Goal: Task Accomplishment & Management: Manage account settings

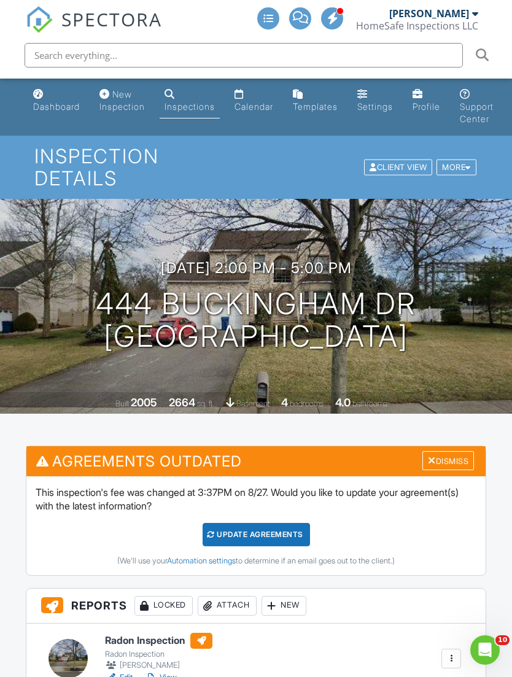
click at [239, 111] on link "Calendar" at bounding box center [254, 101] width 49 height 35
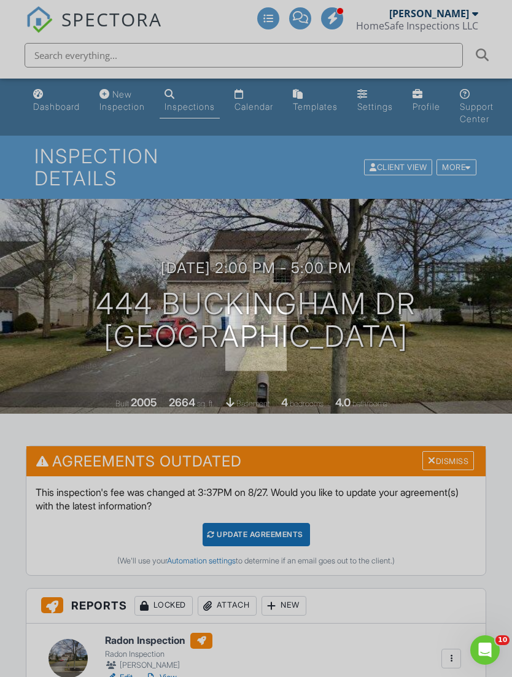
click at [262, 107] on div at bounding box center [256, 338] width 512 height 677
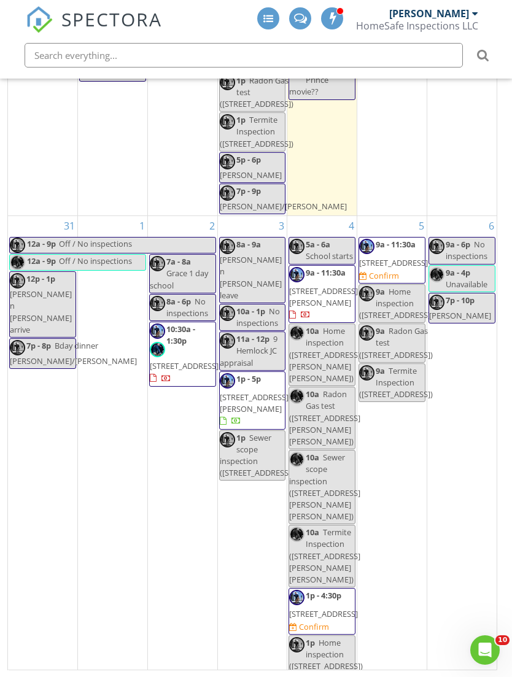
scroll to position [341, 0]
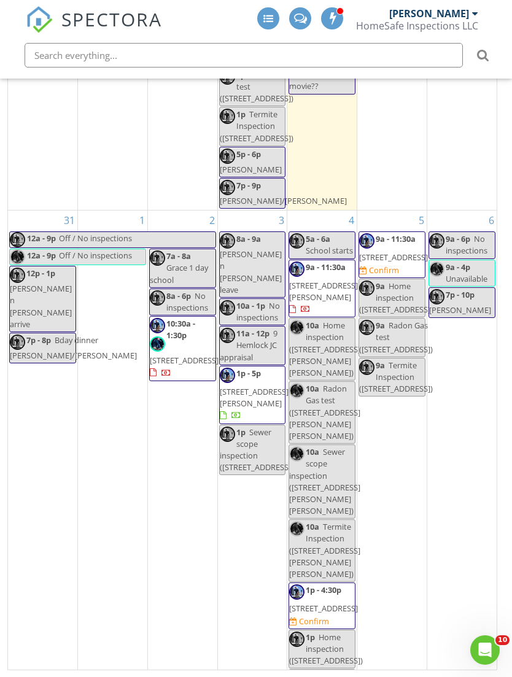
click at [199, 356] on span "122 Ridgedale Ave, Florham Park 07932" at bounding box center [184, 360] width 69 height 11
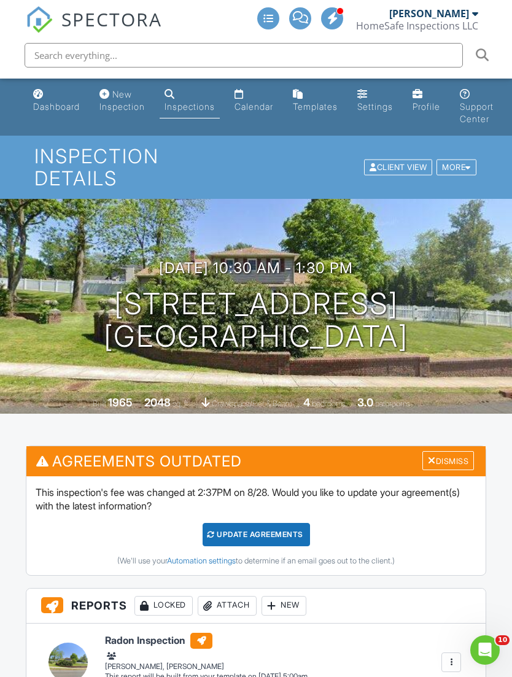
click at [262, 104] on div "Calendar" at bounding box center [254, 106] width 39 height 10
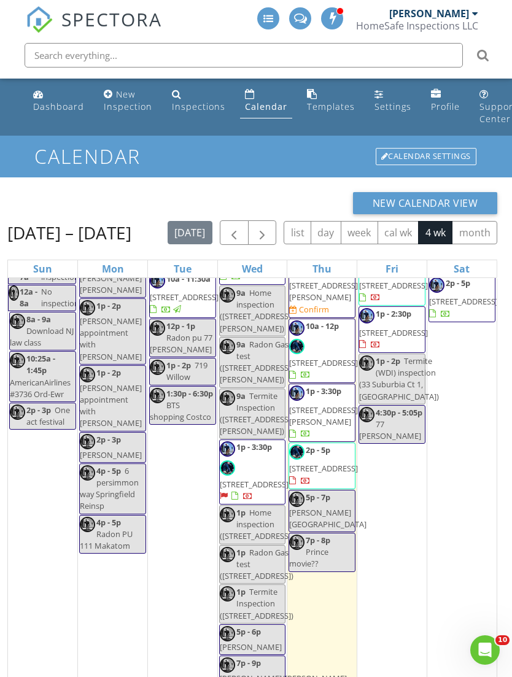
scroll to position [93, 0]
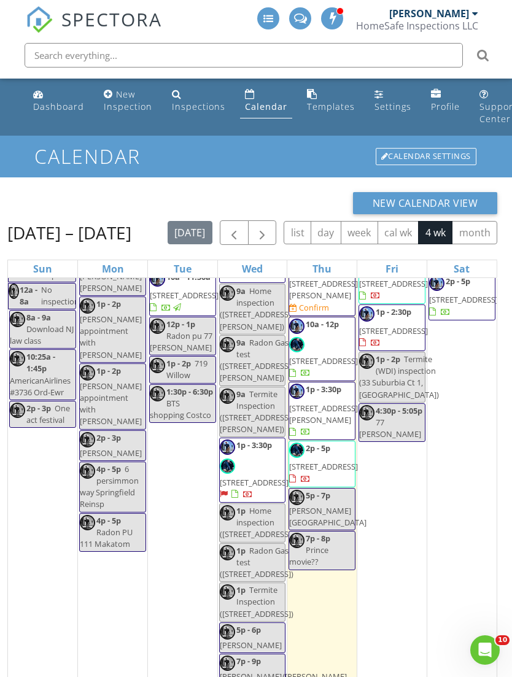
click at [329, 472] on span "[STREET_ADDRESS]" at bounding box center [323, 466] width 69 height 11
